Goal: Transaction & Acquisition: Purchase product/service

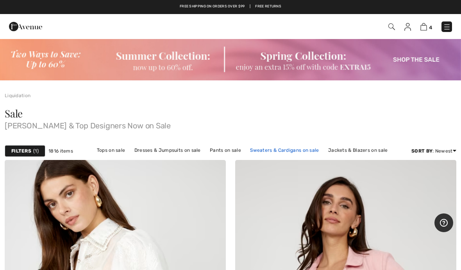
click at [288, 154] on link "Sweaters & Cardigans on sale" at bounding box center [284, 150] width 77 height 10
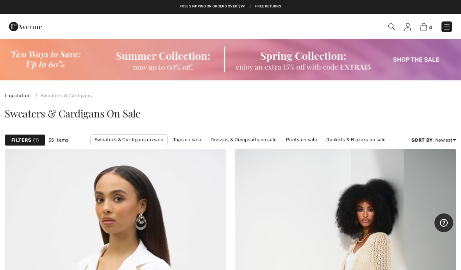
click at [29, 143] on strong "Filters" at bounding box center [21, 140] width 20 height 7
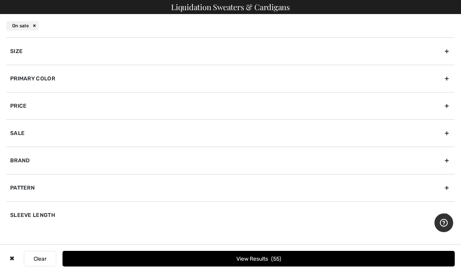
click at [173, 49] on div "Size" at bounding box center [230, 51] width 449 height 27
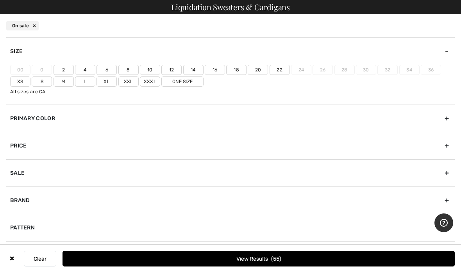
click at [148, 72] on label "10" at bounding box center [150, 70] width 20 height 10
click at [0, 0] on input"] "10" at bounding box center [0, 0] width 0 height 0
click at [68, 85] on label "M" at bounding box center [64, 82] width 20 height 10
click at [0, 0] on input"] "M" at bounding box center [0, 0] width 0 height 0
click at [82, 86] on label "L" at bounding box center [85, 82] width 20 height 10
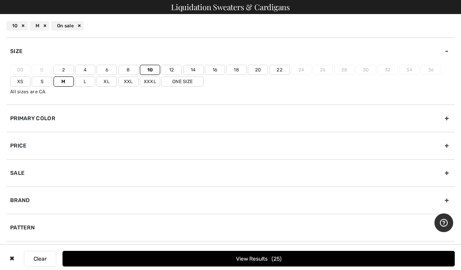
click at [0, 0] on input"] "L" at bounding box center [0, 0] width 0 height 0
click at [282, 262] on span "28" at bounding box center [276, 259] width 11 height 7
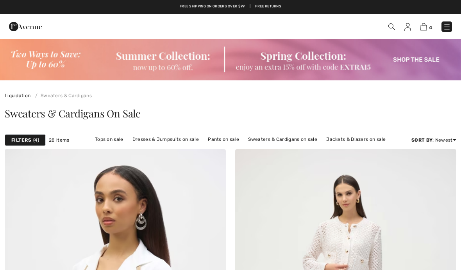
checkbox input "true"
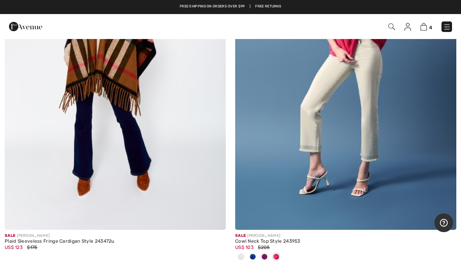
scroll to position [3650, 0]
click at [256, 254] on span at bounding box center [253, 257] width 6 height 6
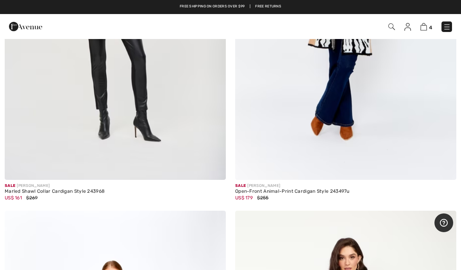
scroll to position [4884, 0]
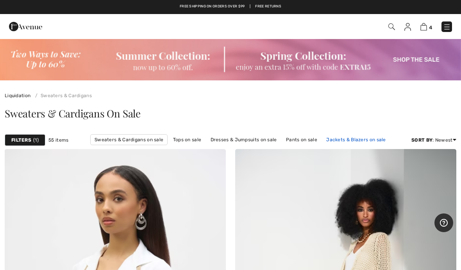
click at [361, 143] on link "Jackets & Blazers on sale" at bounding box center [356, 140] width 68 height 10
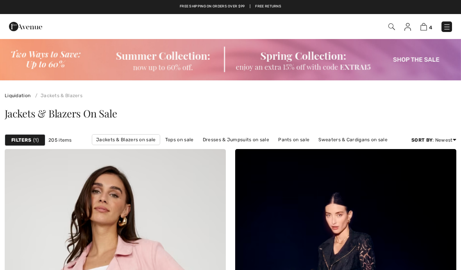
checkbox input "true"
click at [31, 141] on div "Filters 1" at bounding box center [25, 140] width 41 height 12
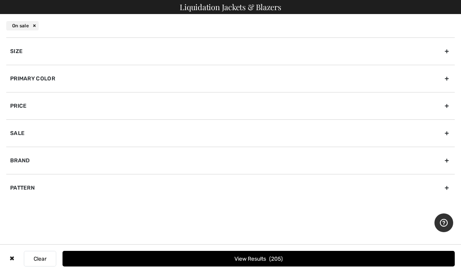
click at [257, 50] on div "Size" at bounding box center [230, 51] width 449 height 27
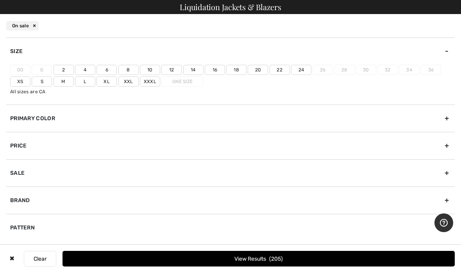
click at [150, 70] on label "10" at bounding box center [150, 70] width 20 height 10
click at [0, 0] on input"] "10" at bounding box center [0, 0] width 0 height 0
click at [68, 81] on label "M" at bounding box center [64, 82] width 20 height 10
click at [0, 0] on input"] "M" at bounding box center [0, 0] width 0 height 0
click at [86, 86] on label "L" at bounding box center [85, 82] width 20 height 10
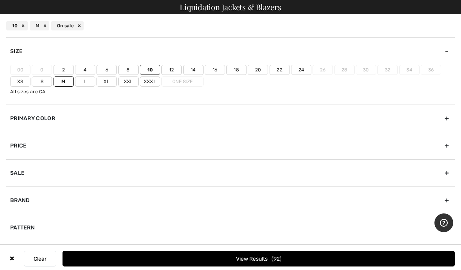
click at [0, 0] on input"] "L" at bounding box center [0, 0] width 0 height 0
click at [285, 262] on button "View Results 94" at bounding box center [259, 259] width 392 height 16
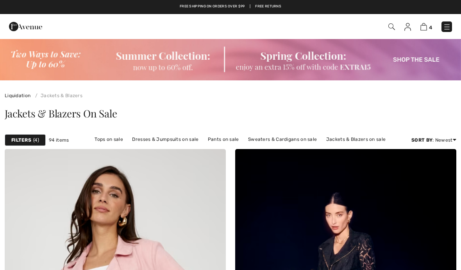
checkbox input "true"
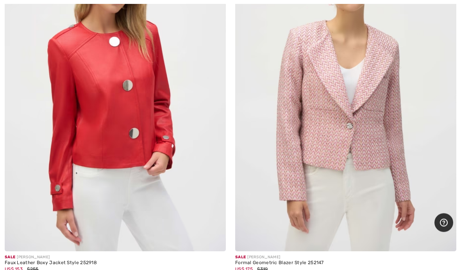
scroll to position [1718, 0]
click at [120, 98] on img at bounding box center [115, 86] width 221 height 332
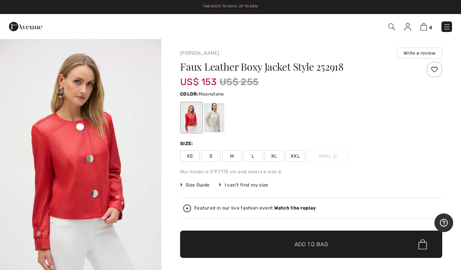
click at [221, 120] on div at bounding box center [214, 117] width 20 height 29
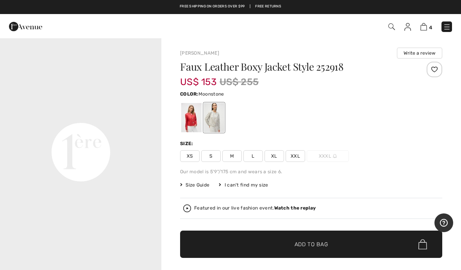
scroll to position [538, 0]
click at [219, 116] on div at bounding box center [214, 117] width 20 height 29
click at [193, 115] on div at bounding box center [191, 117] width 20 height 29
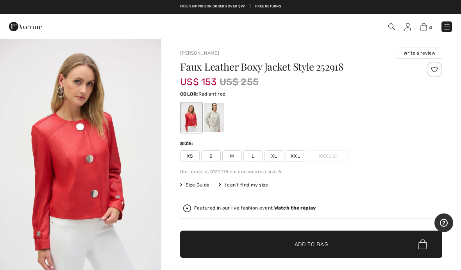
click at [100, 146] on img "1 / 4" at bounding box center [80, 159] width 161 height 242
click at [258, 161] on span "L" at bounding box center [253, 156] width 20 height 12
click at [330, 247] on span "✔ Added to Bag Add to Bag" at bounding box center [311, 244] width 262 height 27
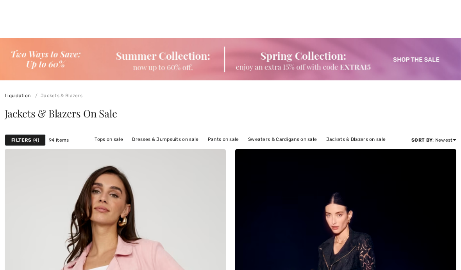
checkbox input "true"
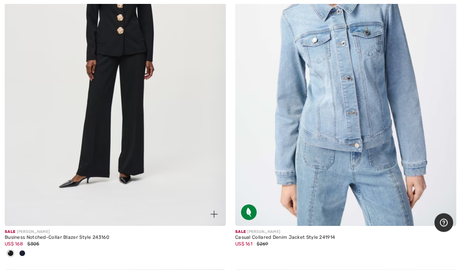
scroll to position [3291, 0]
click at [23, 256] on div at bounding box center [22, 254] width 12 height 13
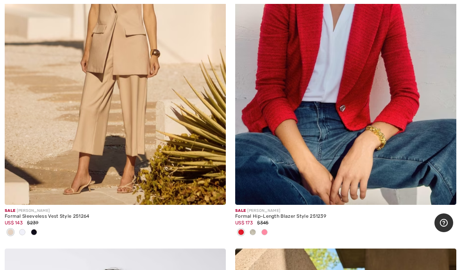
scroll to position [8682, 0]
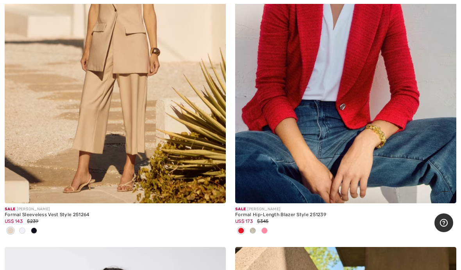
click at [352, 88] on img at bounding box center [345, 38] width 221 height 332
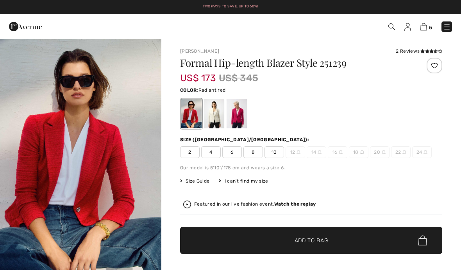
checkbox input "true"
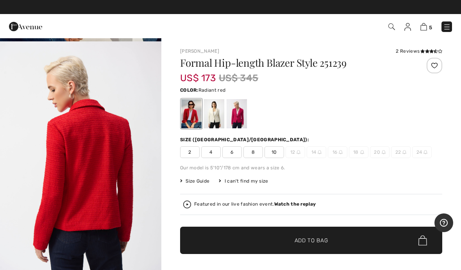
scroll to position [239, 0]
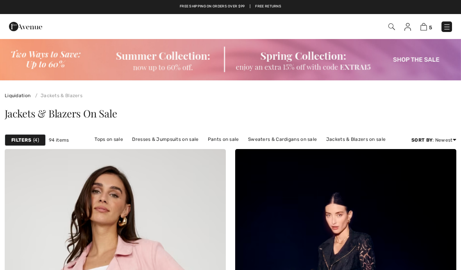
checkbox input "true"
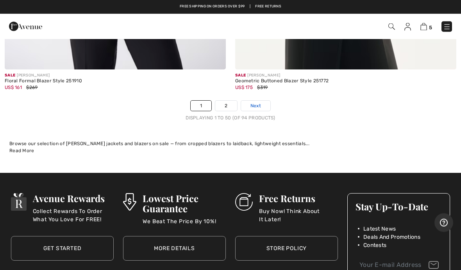
scroll to position [9647, 0]
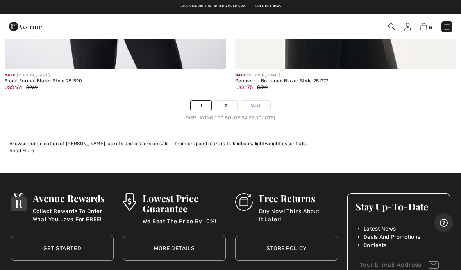
click at [256, 102] on span "Next" at bounding box center [255, 105] width 11 height 7
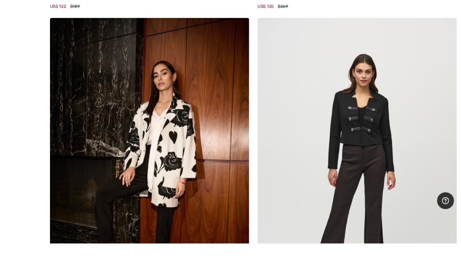
scroll to position [3937, 0]
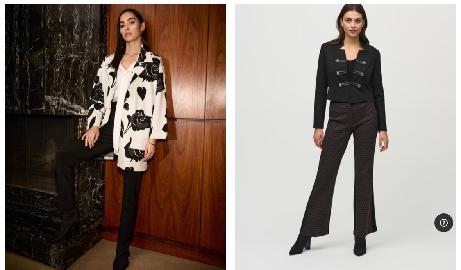
click at [128, 98] on img at bounding box center [115, 127] width 221 height 332
click at [137, 102] on img at bounding box center [115, 127] width 221 height 332
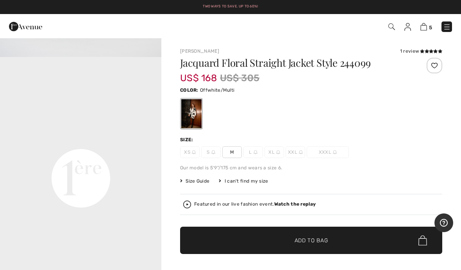
scroll to position [476, 0]
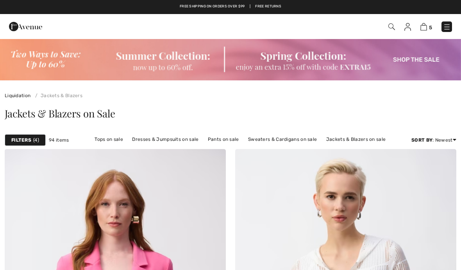
scroll to position [3937, 0]
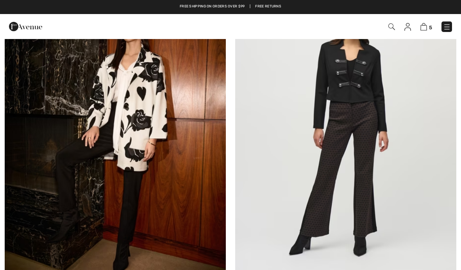
checkbox input "true"
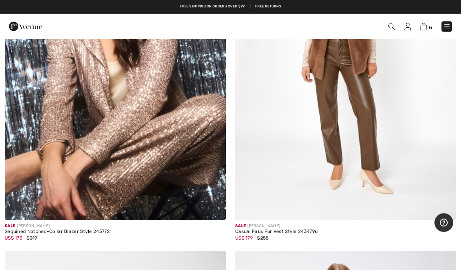
scroll to position [5565, 0]
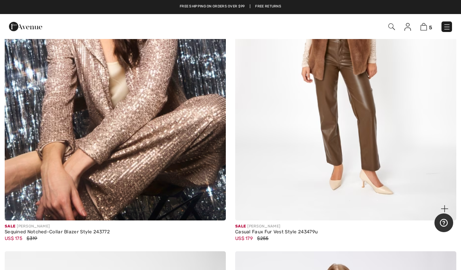
click at [346, 97] on img at bounding box center [345, 55] width 221 height 332
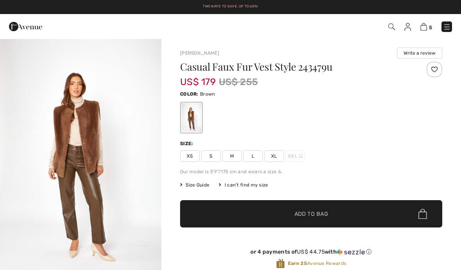
checkbox input "true"
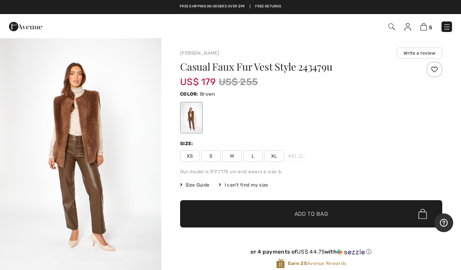
scroll to position [5, 0]
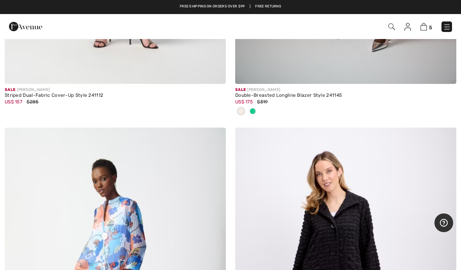
scroll to position [7584, 0]
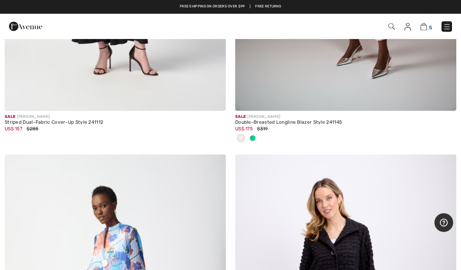
click at [421, 30] on img at bounding box center [423, 26] width 7 height 7
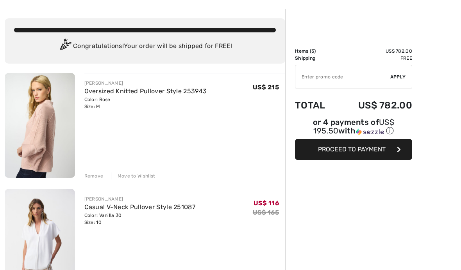
scroll to position [30, 0]
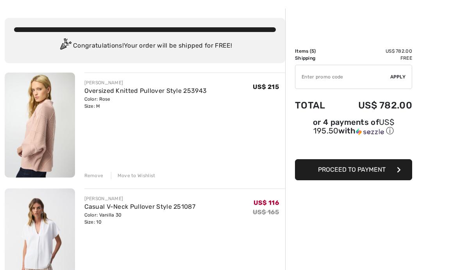
click at [142, 172] on div "Remove Move to Wishlist" at bounding box center [184, 175] width 201 height 9
click at [131, 176] on div "Move to Wishlist" at bounding box center [133, 175] width 45 height 7
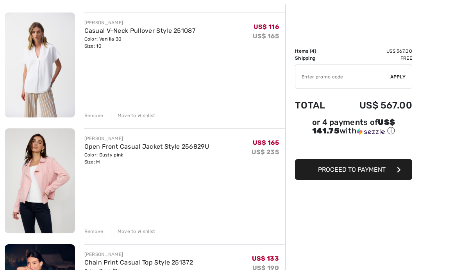
scroll to position [90, 0]
click at [46, 172] on img at bounding box center [40, 180] width 70 height 105
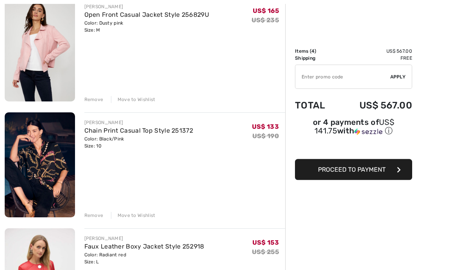
scroll to position [222, 0]
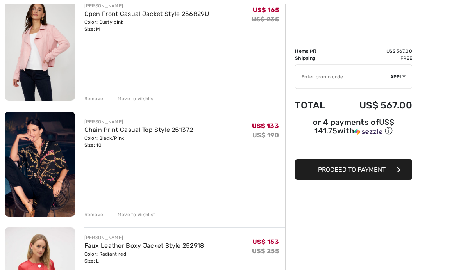
click at [47, 158] on img at bounding box center [40, 164] width 70 height 105
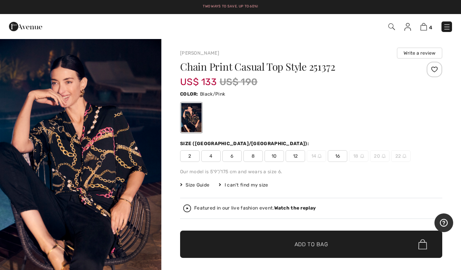
click at [296, 211] on strong "Watch the replay" at bounding box center [295, 208] width 42 height 5
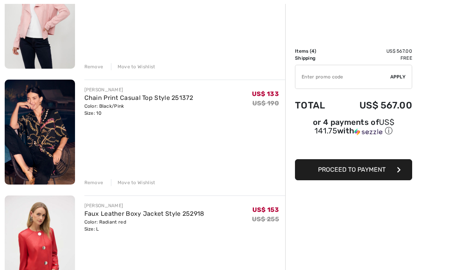
click at [96, 185] on div "Remove" at bounding box center [93, 182] width 19 height 7
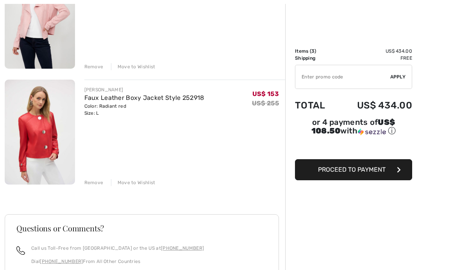
click at [44, 141] on img at bounding box center [40, 132] width 70 height 105
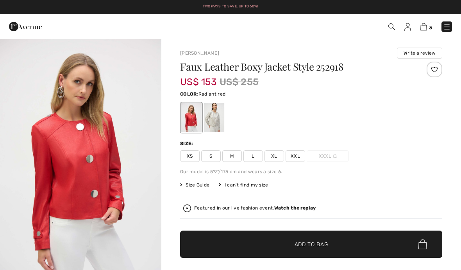
checkbox input "true"
click at [298, 210] on strong "Watch the replay" at bounding box center [295, 208] width 42 height 5
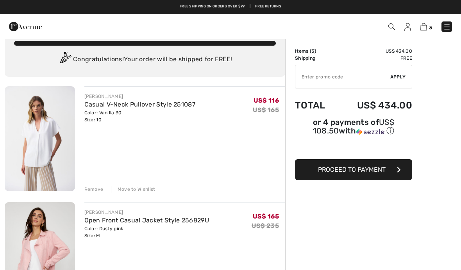
scroll to position [8, 0]
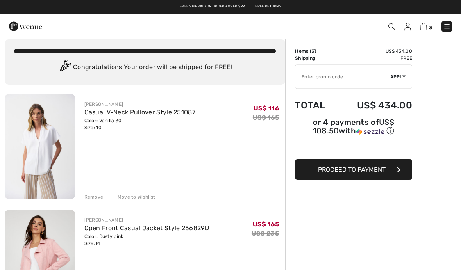
click at [407, 29] on img at bounding box center [407, 27] width 7 height 8
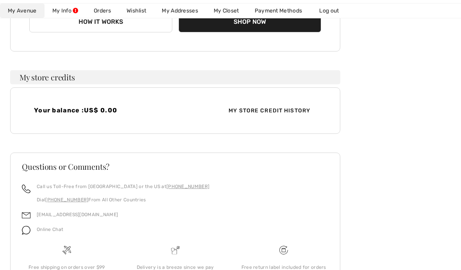
scroll to position [188, 0]
click at [143, 14] on link "Wishlist" at bounding box center [136, 11] width 35 height 14
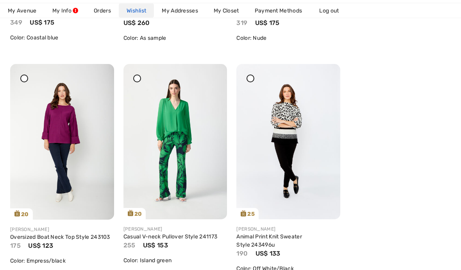
scroll to position [1924, 0]
